Goal: Task Accomplishment & Management: Manage account settings

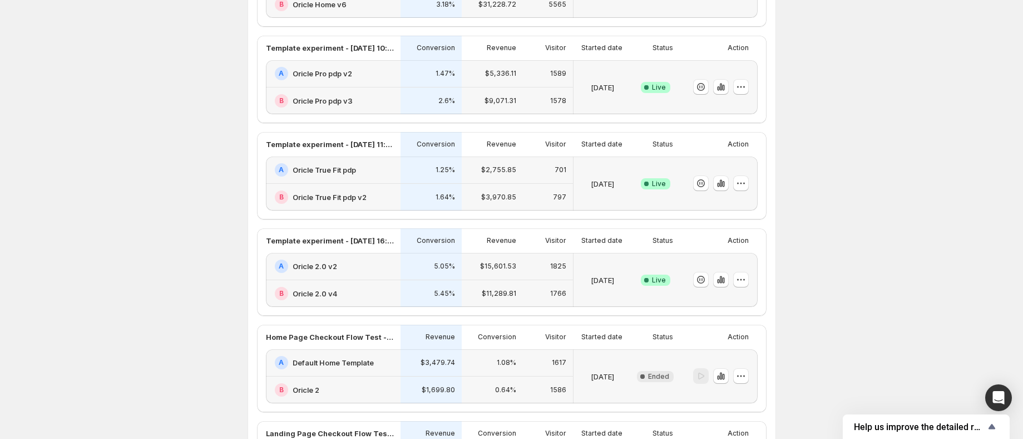
scroll to position [188, 0]
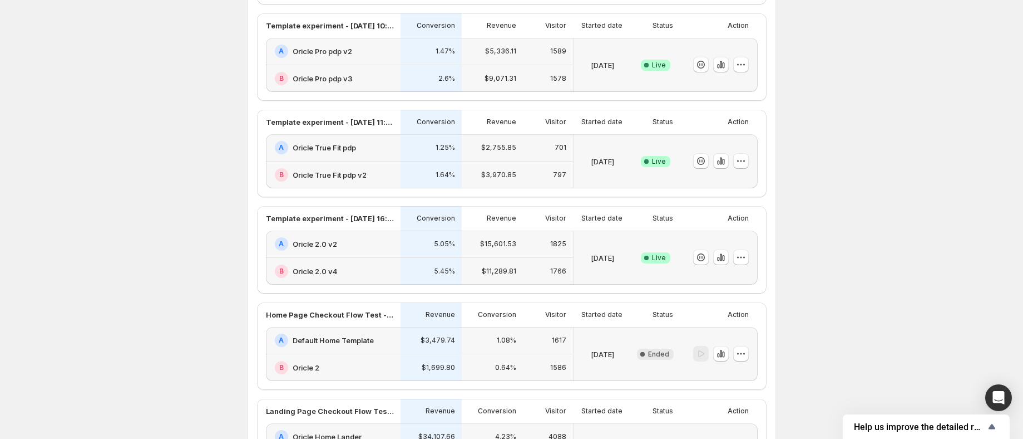
click at [346, 258] on div "B Oricle 2.0 v4" at bounding box center [333, 271] width 135 height 27
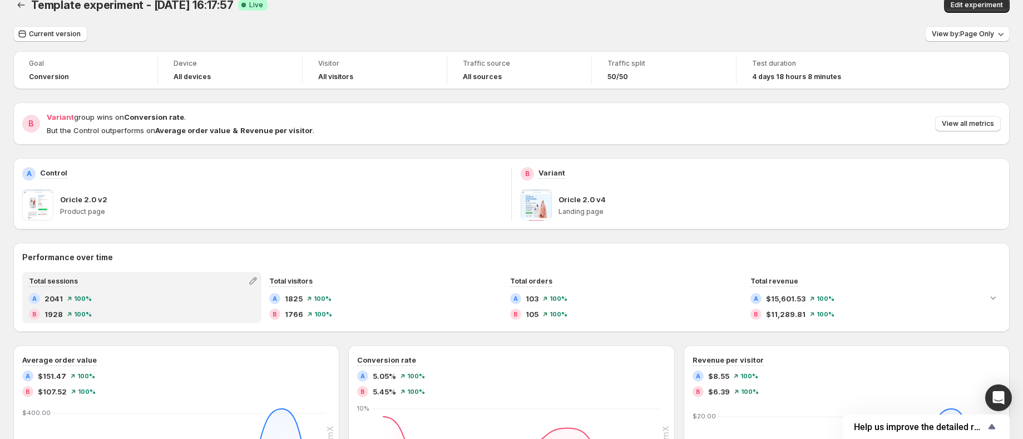
scroll to position [15, 0]
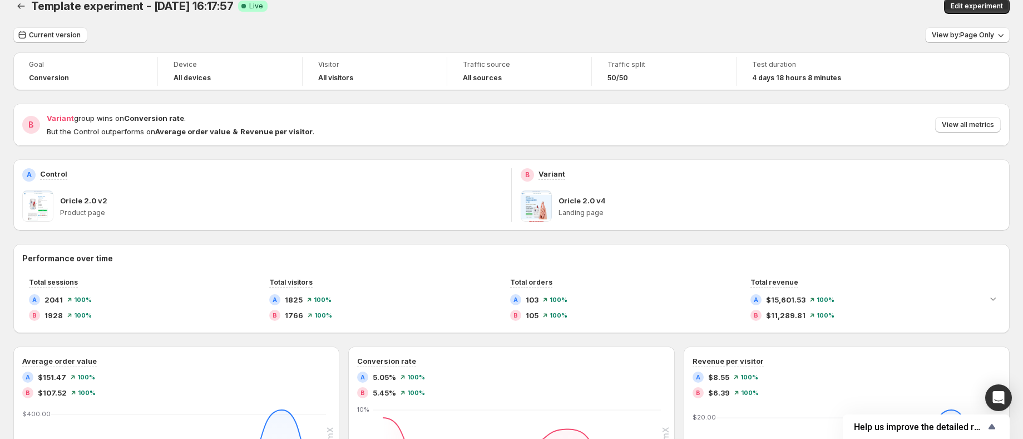
click at [547, 196] on span at bounding box center [536, 205] width 31 height 31
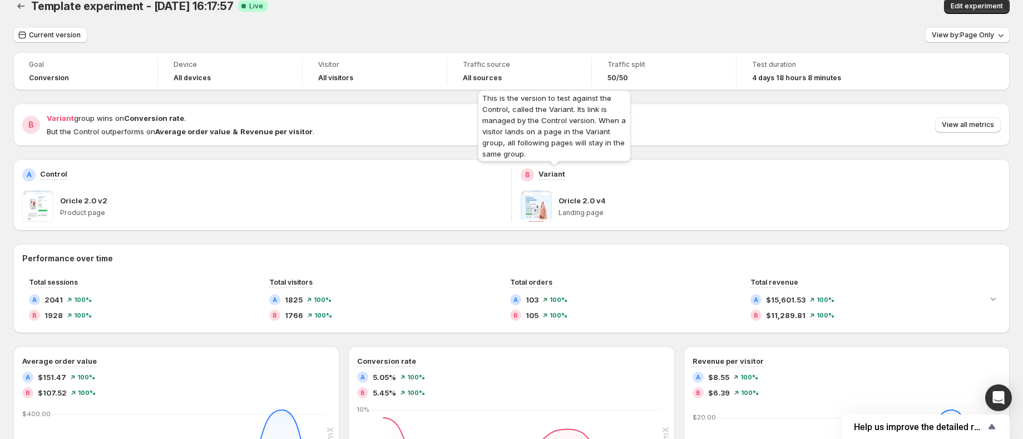
click at [555, 174] on p "Variant" at bounding box center [552, 173] width 27 height 11
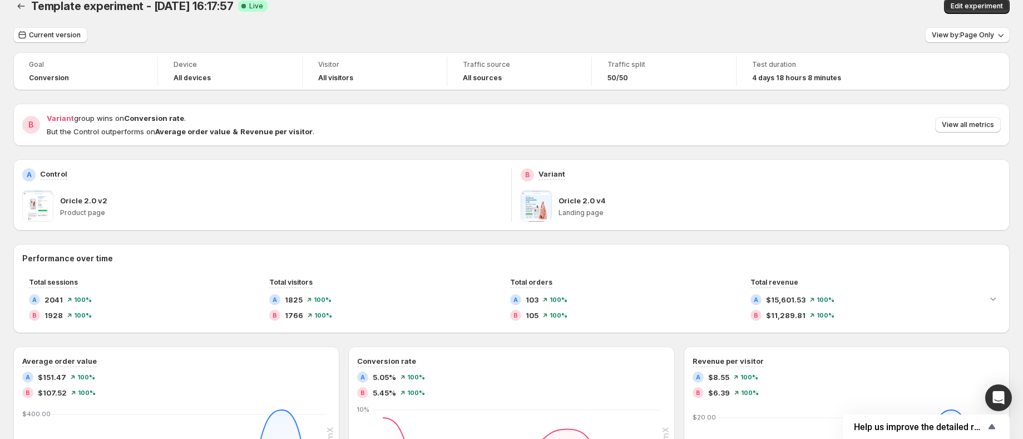
click at [36, 208] on span at bounding box center [37, 205] width 31 height 31
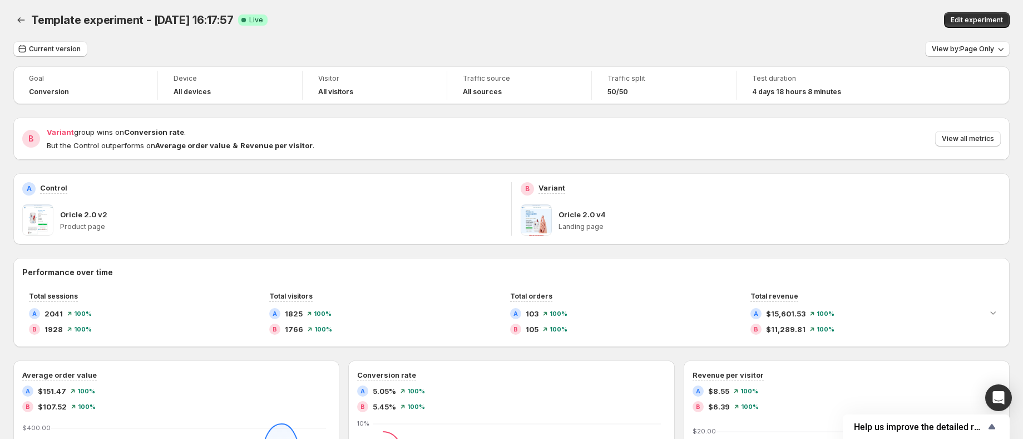
scroll to position [0, 0]
click at [544, 218] on span at bounding box center [536, 220] width 31 height 31
click at [971, 21] on span "Edit experiment" at bounding box center [977, 21] width 52 height 9
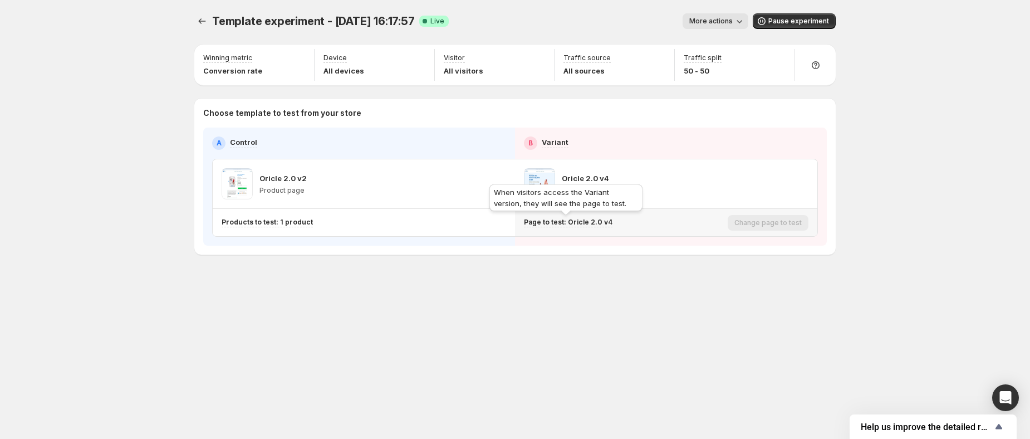
click at [585, 221] on p "Page to test: Oricle 2.0 v4" at bounding box center [568, 222] width 88 height 9
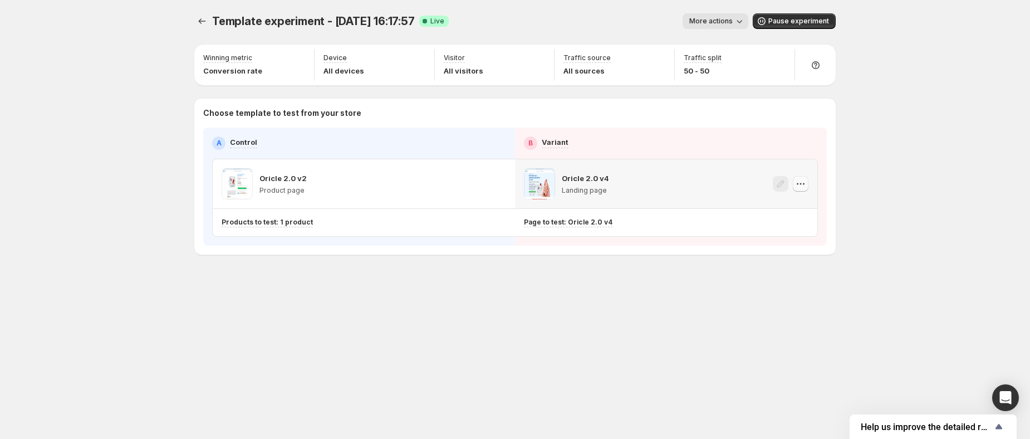
click at [799, 182] on icon "button" at bounding box center [800, 183] width 11 height 11
click at [731, 170] on div "Oricle 2.0 v4 Landing page" at bounding box center [666, 183] width 284 height 31
click at [798, 184] on icon "button" at bounding box center [800, 183] width 11 height 11
click at [816, 243] on span "580831040088638191" at bounding box center [784, 246] width 75 height 8
click at [732, 22] on span "More actions" at bounding box center [710, 21] width 43 height 9
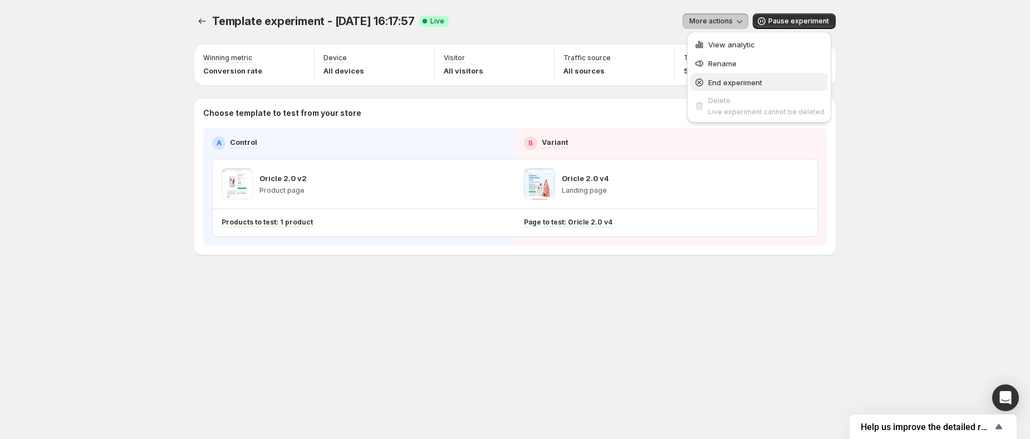
click at [725, 82] on span "End experiment" at bounding box center [735, 82] width 54 height 9
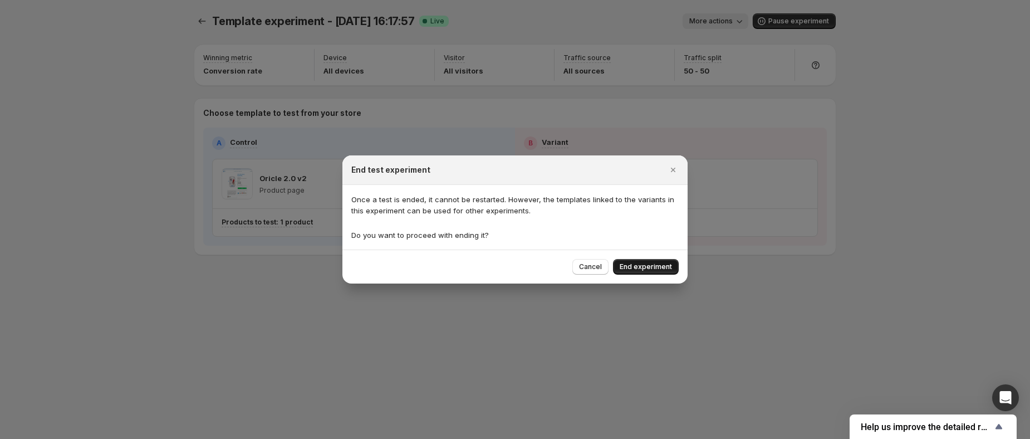
click at [660, 267] on span "End experiment" at bounding box center [645, 266] width 52 height 9
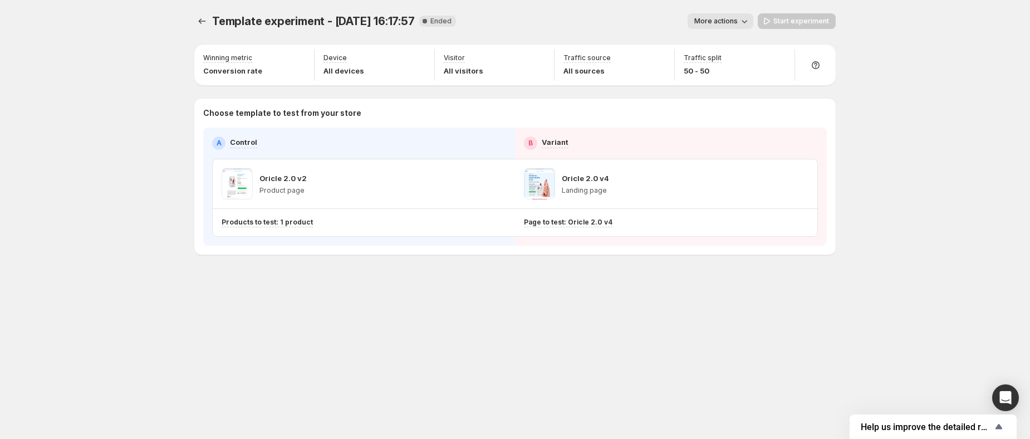
click at [740, 230] on div "Page to test: Oricle 2.0 v4" at bounding box center [664, 222] width 280 height 18
click at [735, 161] on div "Oricle 2.0 v4 Landing page" at bounding box center [666, 183] width 302 height 49
click at [741, 19] on icon "button" at bounding box center [744, 21] width 11 height 11
click at [200, 21] on icon "Experiments" at bounding box center [201, 21] width 11 height 11
